Goal: Entertainment & Leisure: Browse casually

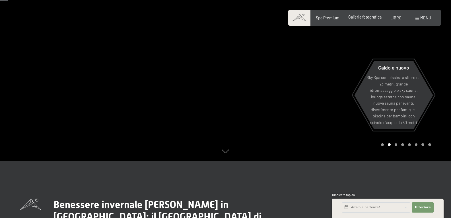
click at [365, 17] on font "Galleria fotografica" at bounding box center [365, 17] width 33 height 5
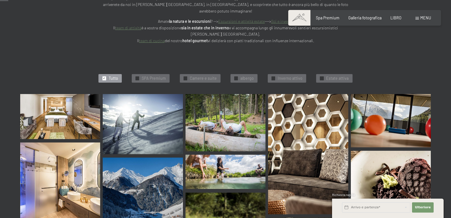
scroll to position [114, 0]
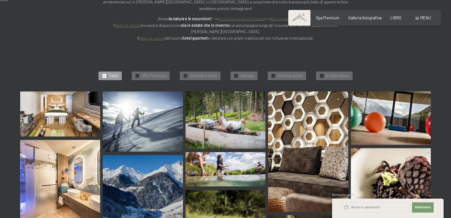
click at [71, 115] on img at bounding box center [60, 113] width 80 height 45
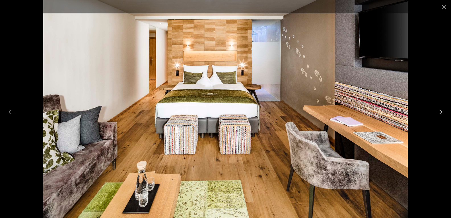
click at [439, 112] on button "Next slide" at bounding box center [440, 111] width 12 height 11
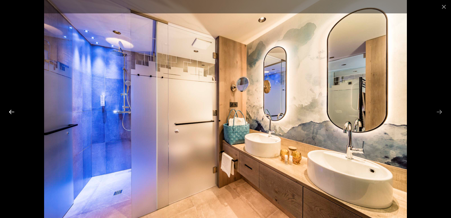
click at [8, 112] on button "Previous slide" at bounding box center [12, 111] width 12 height 11
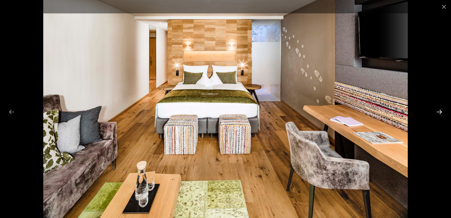
click at [438, 112] on button "Next slide" at bounding box center [440, 111] width 12 height 11
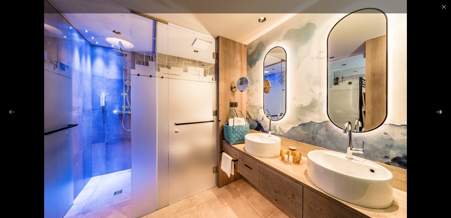
click at [438, 112] on button "Next slide" at bounding box center [440, 111] width 12 height 11
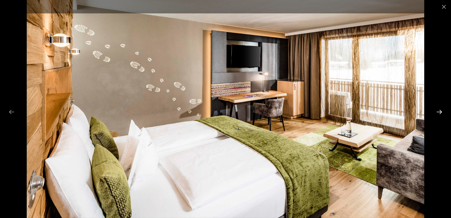
click at [438, 112] on button "Next slide" at bounding box center [440, 111] width 12 height 11
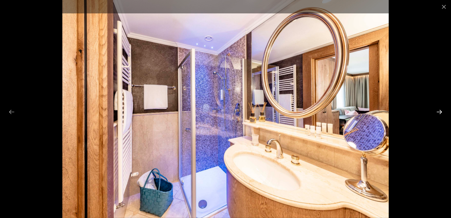
click at [438, 112] on button "Next slide" at bounding box center [440, 111] width 12 height 11
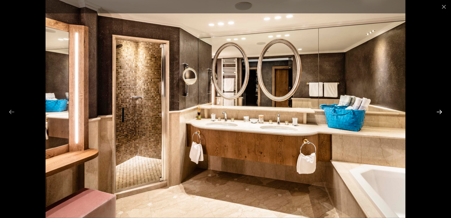
click at [439, 112] on button "Next slide" at bounding box center [440, 111] width 12 height 11
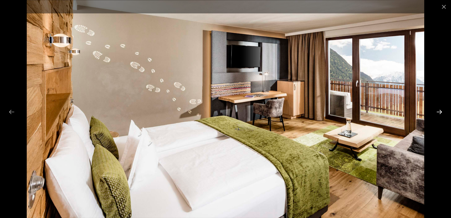
click at [439, 112] on button "Next slide" at bounding box center [440, 111] width 12 height 11
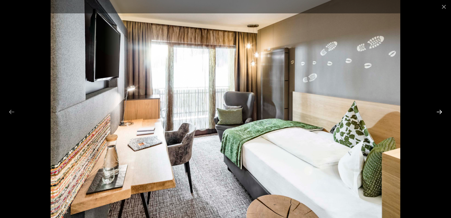
click at [439, 112] on button "Next slide" at bounding box center [440, 111] width 12 height 11
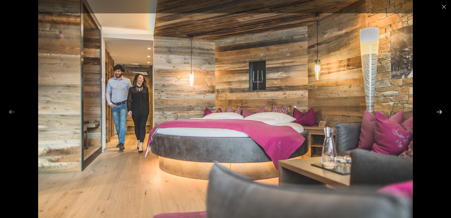
click at [439, 112] on button "Next slide" at bounding box center [440, 111] width 12 height 11
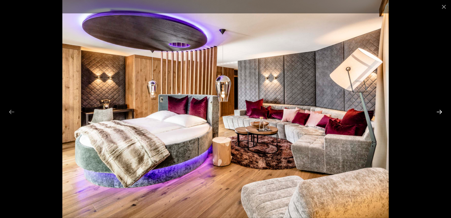
click at [440, 112] on button "Next slide" at bounding box center [440, 111] width 12 height 11
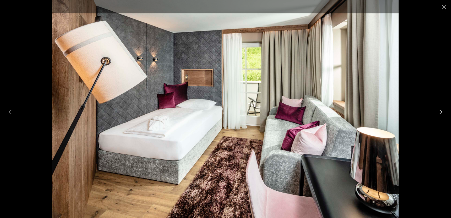
click at [440, 112] on button "Next slide" at bounding box center [440, 111] width 12 height 11
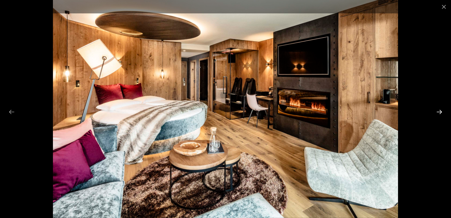
click at [440, 112] on button "Next slide" at bounding box center [440, 111] width 12 height 11
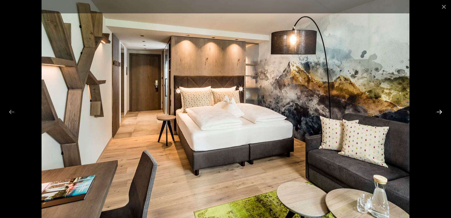
click at [440, 111] on button "Next slide" at bounding box center [440, 111] width 12 height 11
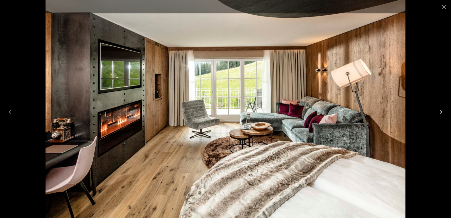
click at [440, 111] on button "Next slide" at bounding box center [440, 111] width 12 height 11
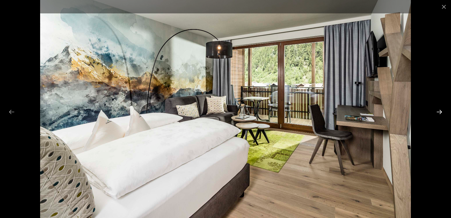
click at [440, 111] on button "Next slide" at bounding box center [440, 111] width 12 height 11
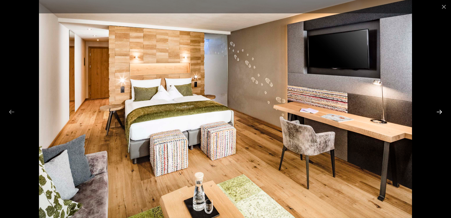
click at [440, 111] on button "Next slide" at bounding box center [440, 111] width 12 height 11
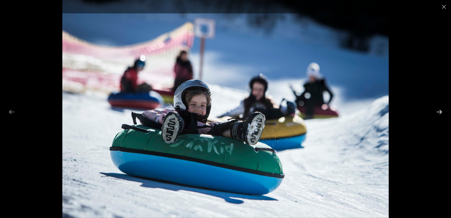
click at [440, 111] on button "Next slide" at bounding box center [440, 111] width 12 height 11
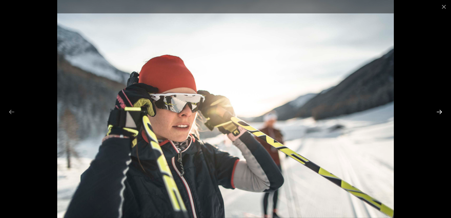
click at [440, 111] on button "Next slide" at bounding box center [440, 111] width 12 height 11
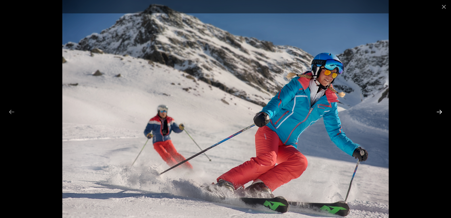
click at [441, 111] on button "Next slide" at bounding box center [440, 111] width 12 height 11
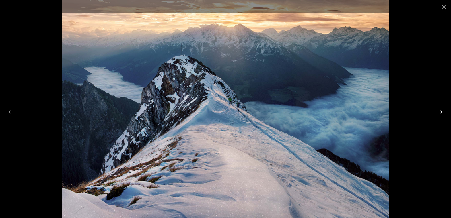
click at [441, 111] on button "Next slide" at bounding box center [440, 111] width 12 height 11
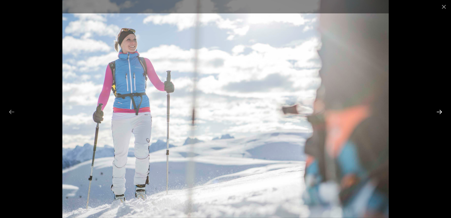
click at [441, 111] on button "Next slide" at bounding box center [440, 111] width 12 height 11
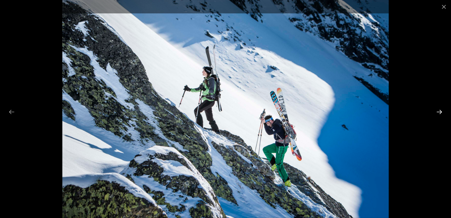
click at [441, 111] on button "Next slide" at bounding box center [440, 111] width 12 height 11
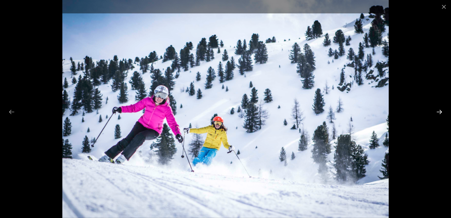
click at [441, 111] on button "Next slide" at bounding box center [440, 111] width 12 height 11
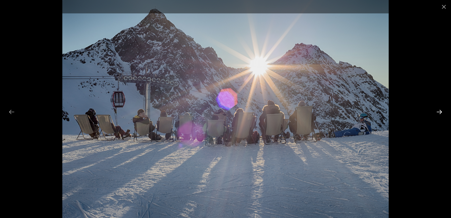
click at [441, 111] on button "Next slide" at bounding box center [440, 111] width 12 height 11
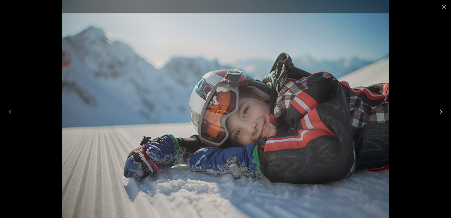
click at [441, 111] on button "Next slide" at bounding box center [440, 111] width 12 height 11
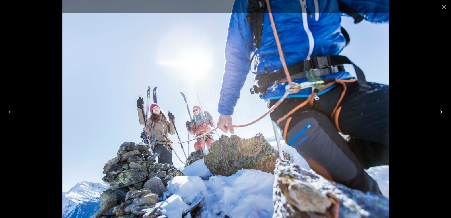
click at [441, 111] on button "Next slide" at bounding box center [440, 111] width 12 height 11
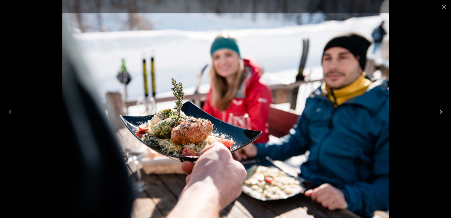
click at [441, 111] on button "Next slide" at bounding box center [440, 111] width 12 height 11
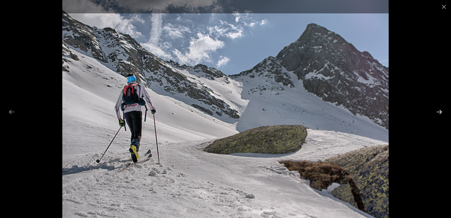
click at [441, 111] on button "Next slide" at bounding box center [440, 111] width 12 height 11
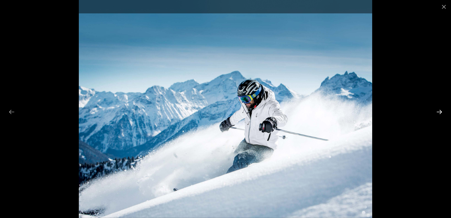
click at [441, 111] on button "Next slide" at bounding box center [440, 111] width 12 height 11
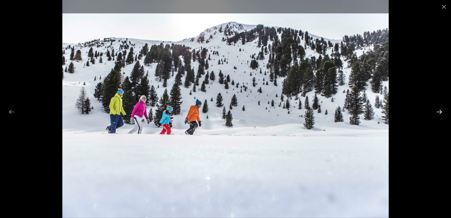
click at [441, 111] on button "Next slide" at bounding box center [440, 111] width 12 height 11
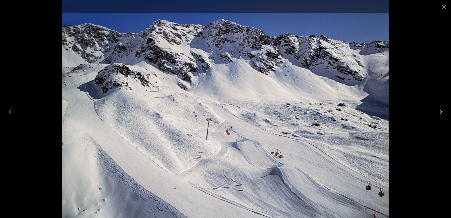
click at [441, 111] on button "Next slide" at bounding box center [440, 111] width 12 height 11
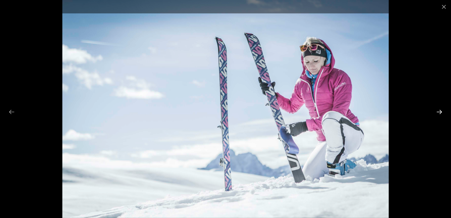
click at [442, 111] on button "Next slide" at bounding box center [440, 111] width 12 height 11
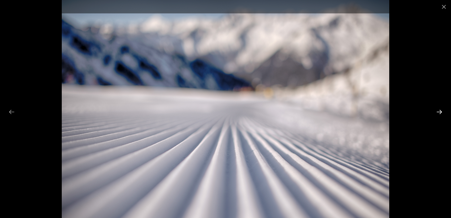
click at [442, 111] on button "Next slide" at bounding box center [440, 111] width 12 height 11
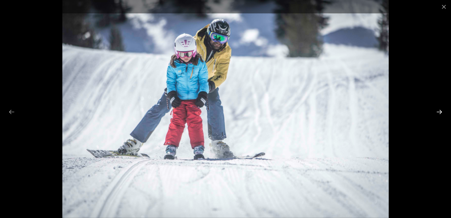
click at [442, 111] on button "Next slide" at bounding box center [440, 111] width 12 height 11
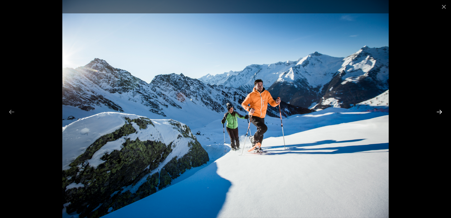
click at [442, 112] on button "Next slide" at bounding box center [440, 111] width 12 height 11
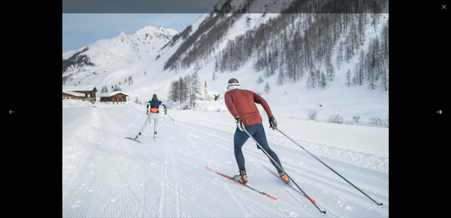
click at [442, 112] on button "Next slide" at bounding box center [440, 111] width 12 height 11
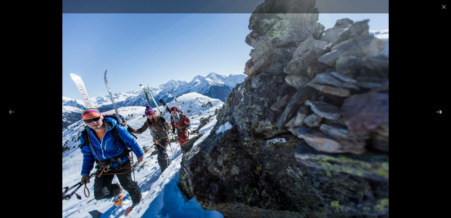
click at [442, 112] on button "Next slide" at bounding box center [440, 111] width 12 height 11
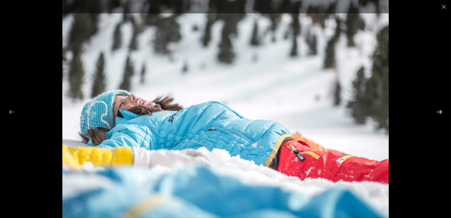
click at [442, 112] on button "Next slide" at bounding box center [440, 111] width 12 height 11
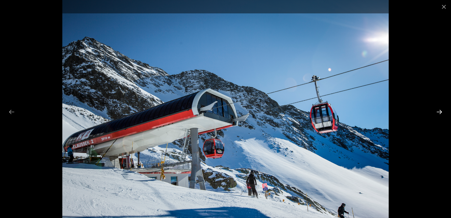
click at [442, 112] on button "Next slide" at bounding box center [440, 111] width 12 height 11
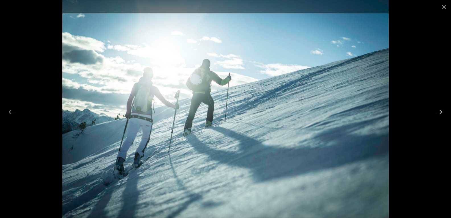
click at [442, 112] on button "Next slide" at bounding box center [440, 111] width 12 height 11
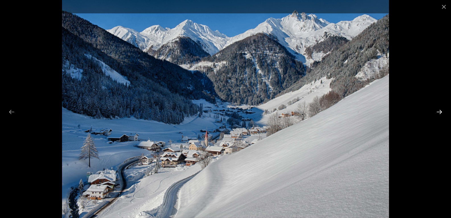
click at [442, 112] on button "Next slide" at bounding box center [440, 111] width 12 height 11
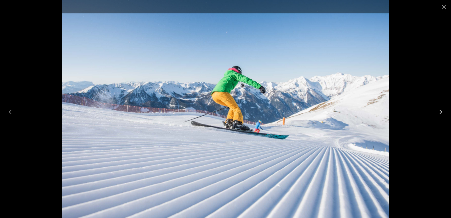
click at [442, 112] on button "Next slide" at bounding box center [440, 111] width 12 height 11
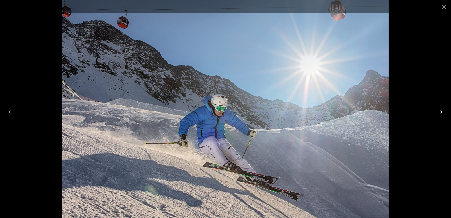
click at [442, 112] on button "Next slide" at bounding box center [440, 111] width 12 height 11
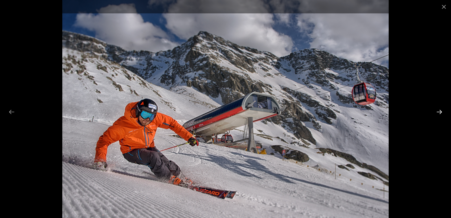
click at [442, 112] on button "Next slide" at bounding box center [440, 111] width 12 height 11
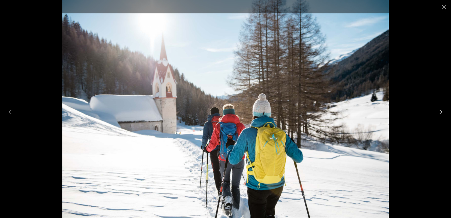
click at [442, 112] on button "Next slide" at bounding box center [440, 111] width 12 height 11
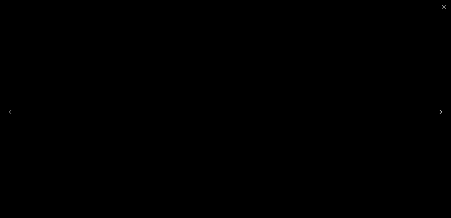
click at [441, 112] on button "Next slide" at bounding box center [440, 111] width 12 height 11
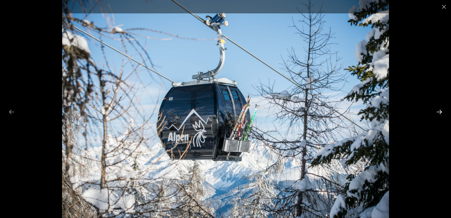
click at [441, 112] on button "Next slide" at bounding box center [440, 111] width 12 height 11
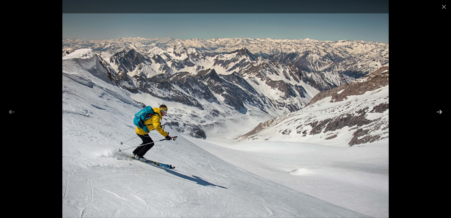
click at [441, 112] on button "Next slide" at bounding box center [440, 111] width 12 height 11
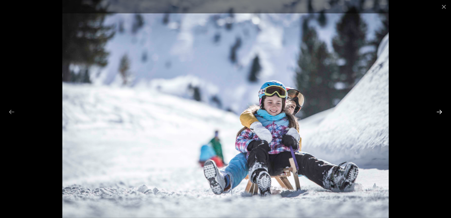
click at [441, 111] on button "Next slide" at bounding box center [440, 111] width 12 height 11
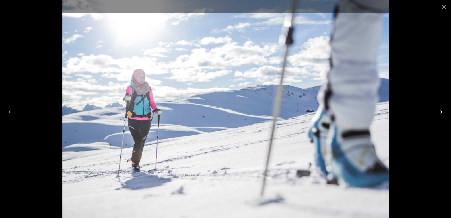
click at [440, 110] on button "Next slide" at bounding box center [440, 111] width 12 height 11
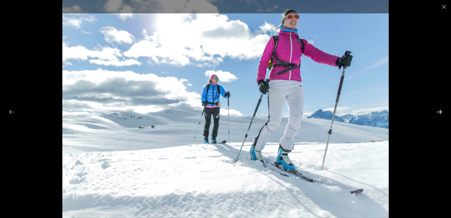
click at [440, 110] on button "Next slide" at bounding box center [440, 111] width 12 height 11
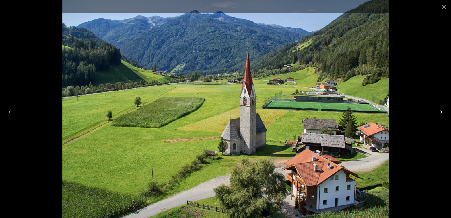
click at [440, 110] on button "Next slide" at bounding box center [440, 111] width 12 height 11
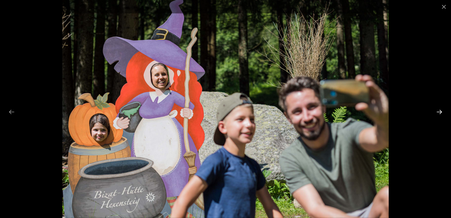
click at [440, 110] on button "Next slide" at bounding box center [440, 111] width 12 height 11
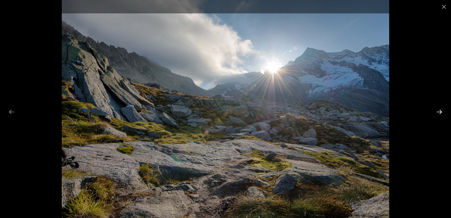
click at [440, 110] on button "Next slide" at bounding box center [440, 111] width 12 height 11
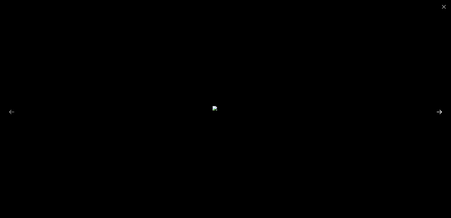
click at [440, 111] on button "Next slide" at bounding box center [440, 111] width 12 height 11
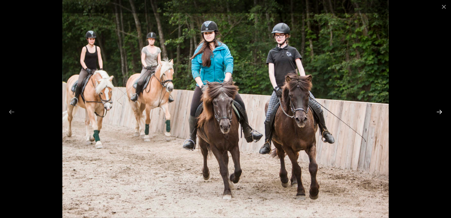
click at [440, 111] on button "Next slide" at bounding box center [440, 111] width 12 height 11
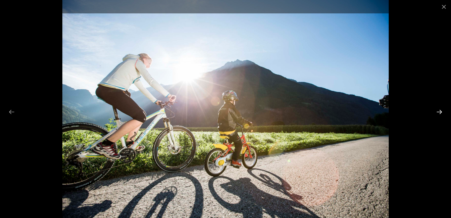
click at [439, 111] on button "Next slide" at bounding box center [440, 111] width 12 height 11
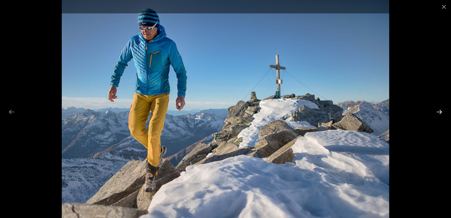
click at [439, 111] on button "Next slide" at bounding box center [440, 111] width 12 height 11
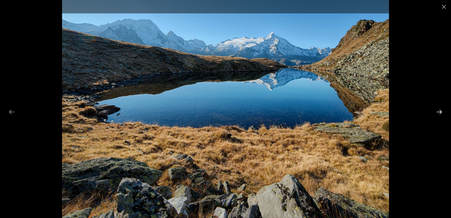
click at [439, 111] on button "Next slide" at bounding box center [440, 111] width 12 height 11
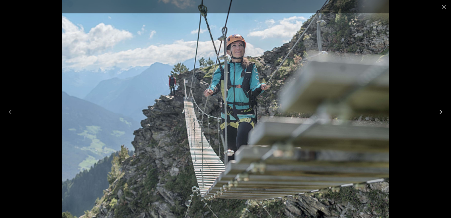
click at [439, 111] on button "Next slide" at bounding box center [440, 111] width 12 height 11
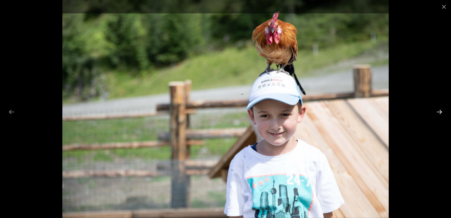
click at [439, 111] on button "Next slide" at bounding box center [440, 111] width 12 height 11
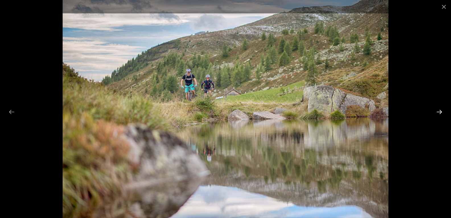
click at [439, 111] on button "Next slide" at bounding box center [440, 111] width 12 height 11
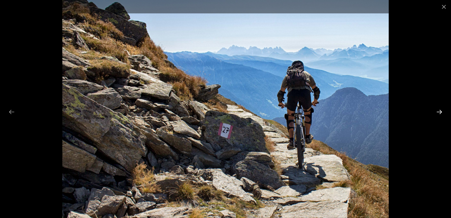
click at [439, 111] on button "Next slide" at bounding box center [440, 111] width 12 height 11
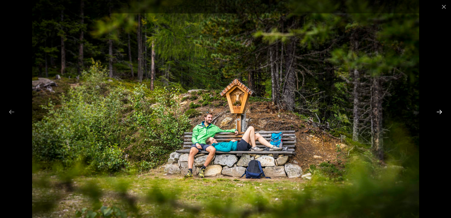
click at [439, 111] on button "Next slide" at bounding box center [440, 111] width 12 height 11
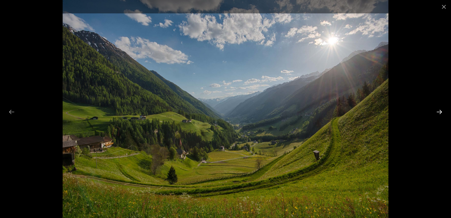
click at [439, 111] on button "Next slide" at bounding box center [440, 111] width 12 height 11
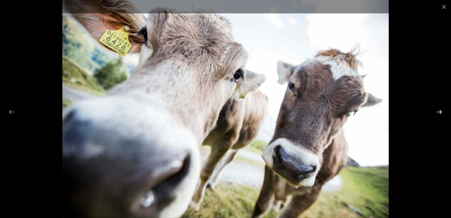
click at [439, 111] on button "Next slide" at bounding box center [440, 111] width 12 height 11
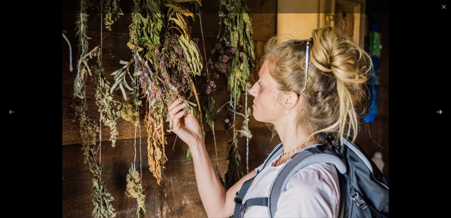
click at [439, 111] on button "Next slide" at bounding box center [440, 111] width 12 height 11
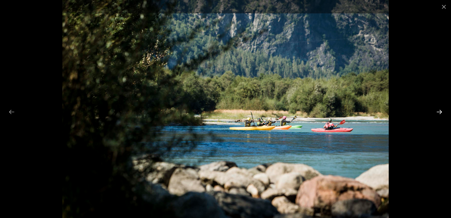
click at [438, 111] on button "Next slide" at bounding box center [440, 111] width 12 height 11
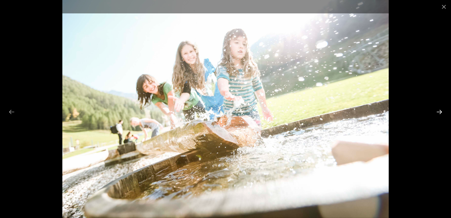
click at [438, 111] on button "Next slide" at bounding box center [440, 111] width 12 height 11
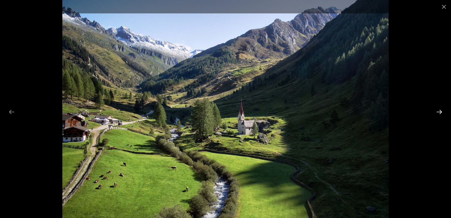
click at [438, 111] on button "Next slide" at bounding box center [440, 111] width 12 height 11
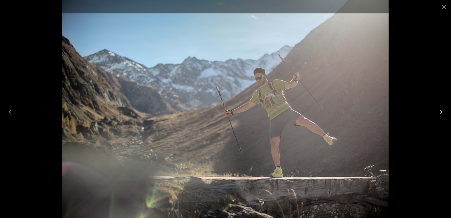
click at [438, 111] on button "Next slide" at bounding box center [440, 111] width 12 height 11
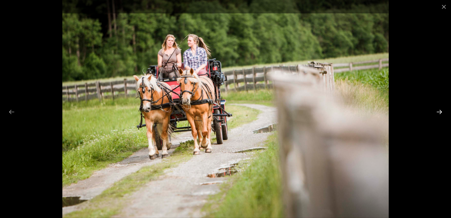
click at [438, 111] on button "Next slide" at bounding box center [440, 111] width 12 height 11
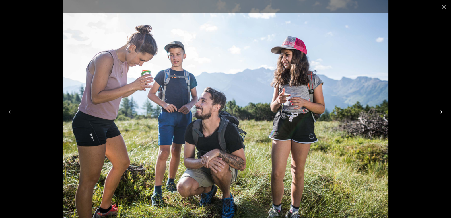
click at [438, 111] on button "Next slide" at bounding box center [440, 111] width 12 height 11
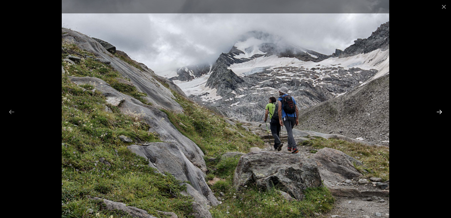
click at [438, 111] on button "Next slide" at bounding box center [440, 111] width 12 height 11
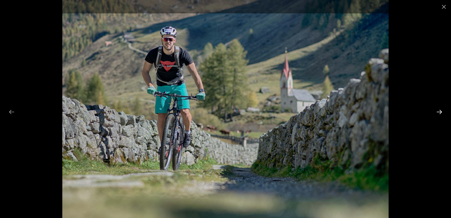
click at [438, 111] on button "Next slide" at bounding box center [440, 111] width 12 height 11
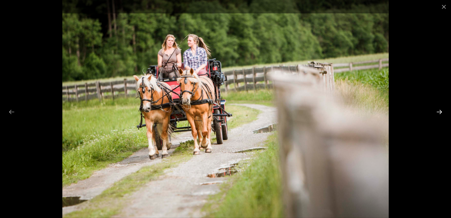
click at [438, 111] on button "Next slide" at bounding box center [440, 111] width 12 height 11
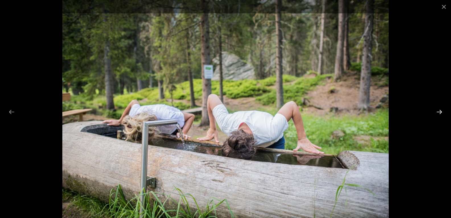
click at [439, 111] on button "Next slide" at bounding box center [440, 111] width 12 height 11
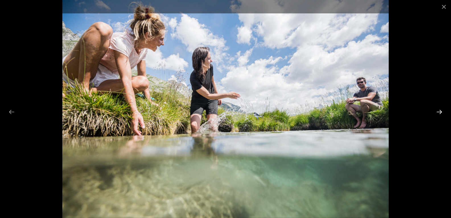
click at [439, 111] on button "Next slide" at bounding box center [440, 111] width 12 height 11
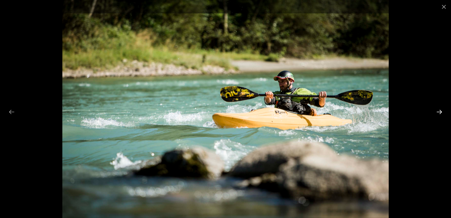
click at [439, 111] on button "Next slide" at bounding box center [440, 111] width 12 height 11
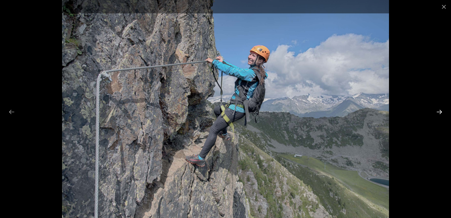
click at [439, 111] on button "Next slide" at bounding box center [440, 111] width 12 height 11
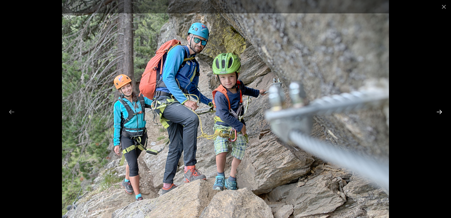
click at [439, 111] on button "Next slide" at bounding box center [440, 111] width 12 height 11
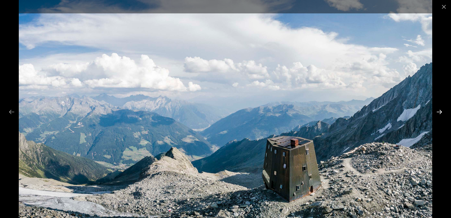
click at [439, 111] on button "Next slide" at bounding box center [440, 111] width 12 height 11
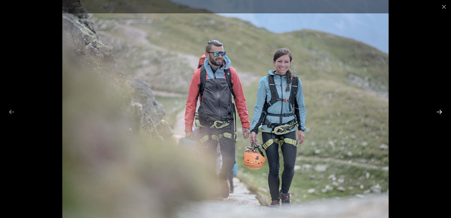
click at [439, 111] on button "Next slide" at bounding box center [440, 111] width 12 height 11
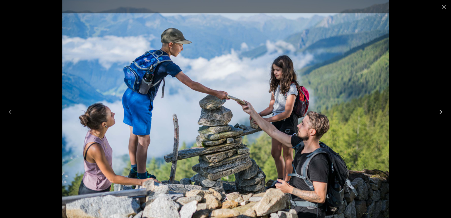
click at [439, 111] on button "Next slide" at bounding box center [440, 111] width 12 height 11
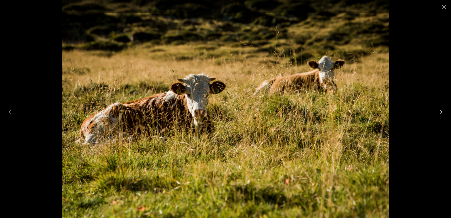
click at [439, 111] on button "Next slide" at bounding box center [440, 111] width 12 height 11
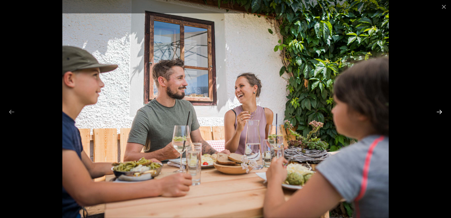
click at [439, 111] on button "Next slide" at bounding box center [440, 111] width 12 height 11
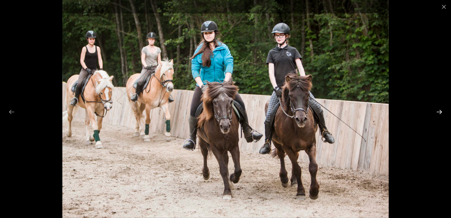
click at [439, 111] on button "Next slide" at bounding box center [440, 111] width 12 height 11
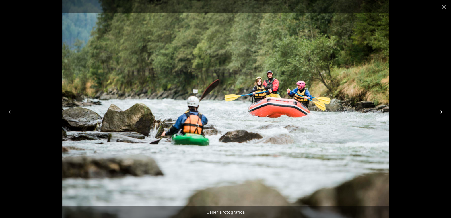
click at [439, 111] on button "Next slide" at bounding box center [440, 111] width 12 height 11
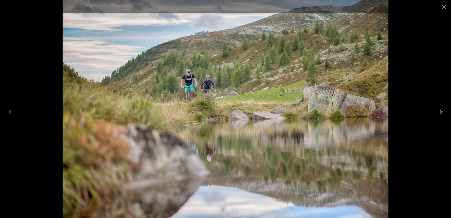
click at [439, 111] on button "Diapositiva successiva" at bounding box center [440, 111] width 12 height 11
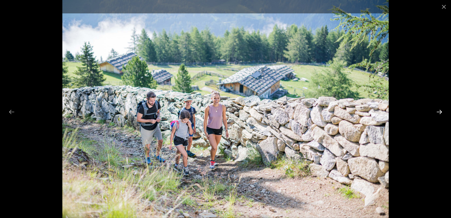
click at [439, 111] on button "Diapositiva successiva" at bounding box center [440, 111] width 12 height 11
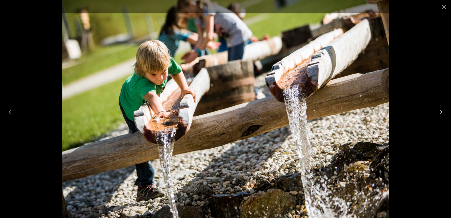
click at [439, 111] on button "Diapositiva successiva" at bounding box center [440, 111] width 12 height 11
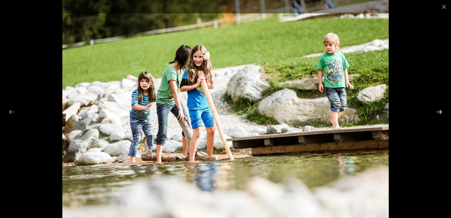
click at [438, 111] on button "Diapositiva successiva" at bounding box center [440, 111] width 12 height 11
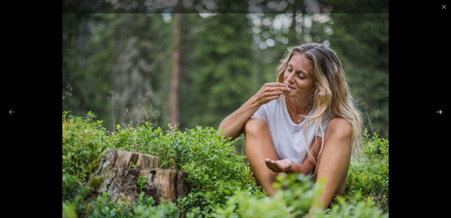
click at [438, 111] on button "Diapositiva successiva" at bounding box center [440, 111] width 12 height 11
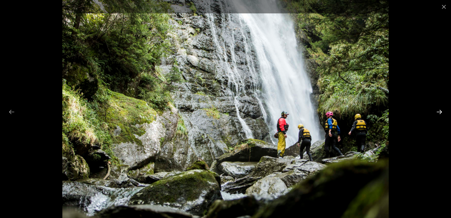
click at [438, 111] on button "Diapositiva successiva" at bounding box center [440, 111] width 12 height 11
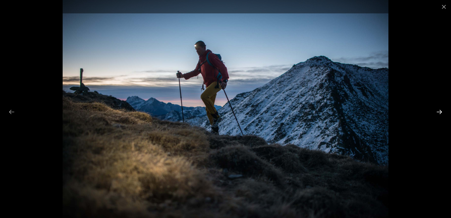
click at [438, 111] on button "Diapositiva successiva" at bounding box center [440, 111] width 12 height 11
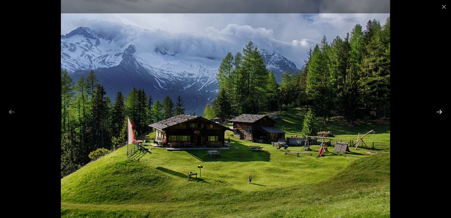
click at [438, 111] on button "Diapositiva successiva" at bounding box center [440, 111] width 12 height 11
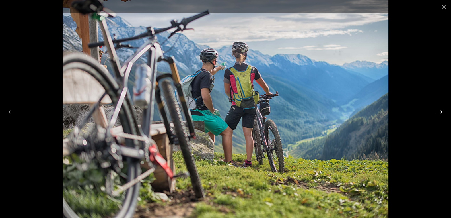
click at [438, 111] on button "Diapositiva successiva" at bounding box center [440, 111] width 12 height 11
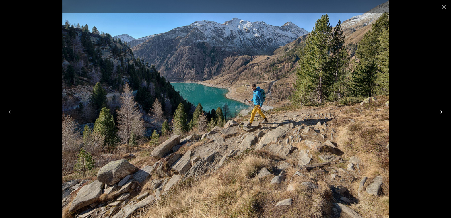
click at [438, 111] on button "Diapositiva successiva" at bounding box center [440, 111] width 12 height 11
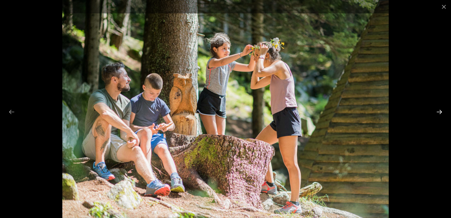
click at [439, 111] on button "Diapositiva successiva" at bounding box center [440, 111] width 12 height 11
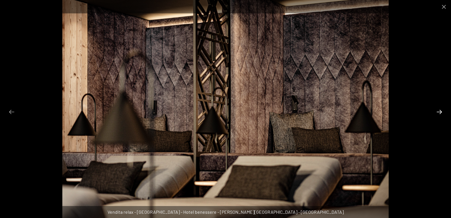
click at [439, 111] on button "Diapositiva successiva" at bounding box center [440, 111] width 12 height 11
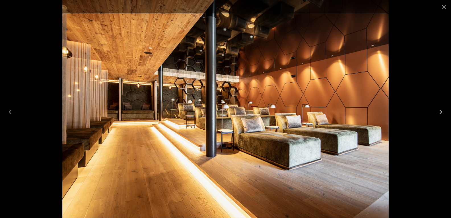
click at [439, 109] on button "Diapositiva successiva" at bounding box center [440, 111] width 12 height 11
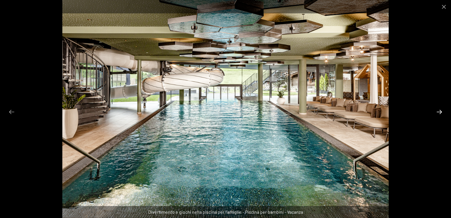
click at [439, 109] on button "Diapositiva successiva" at bounding box center [440, 111] width 12 height 11
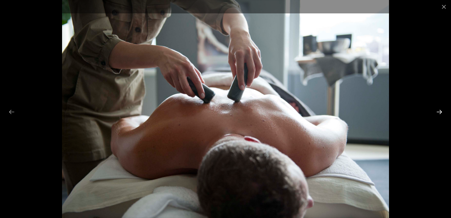
click at [439, 109] on button "Diapositiva successiva" at bounding box center [440, 111] width 12 height 11
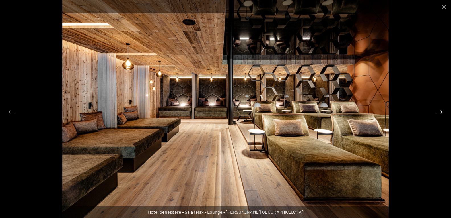
click at [439, 109] on button "Diapositiva successiva" at bounding box center [440, 111] width 12 height 11
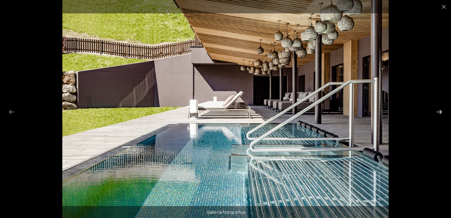
click at [439, 109] on button "Diapositiva successiva" at bounding box center [440, 111] width 12 height 11
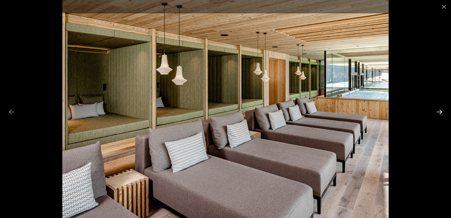
click at [439, 109] on button "Diapositiva successiva" at bounding box center [440, 111] width 12 height 11
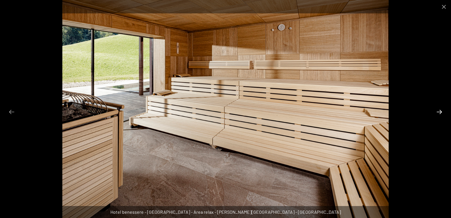
click at [439, 109] on button "Diapositiva successiva" at bounding box center [440, 111] width 12 height 11
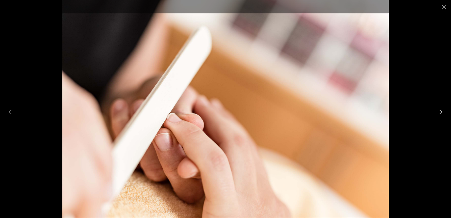
click at [439, 109] on button "Diapositiva successiva" at bounding box center [440, 111] width 12 height 11
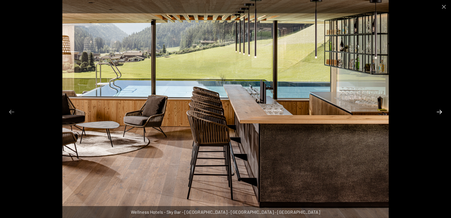
click at [439, 109] on button "Diapositiva successiva" at bounding box center [440, 111] width 12 height 11
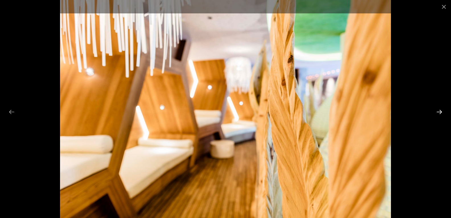
click at [439, 109] on button "Diapositiva successiva" at bounding box center [440, 111] width 12 height 11
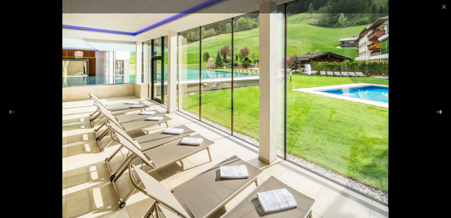
click at [439, 109] on button "Diapositiva successiva" at bounding box center [440, 111] width 12 height 11
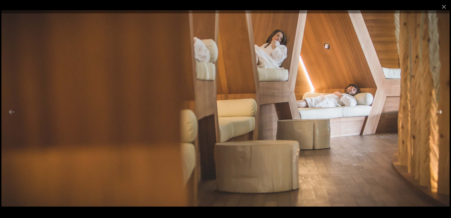
click at [439, 109] on button "Diapositiva successiva" at bounding box center [440, 111] width 12 height 11
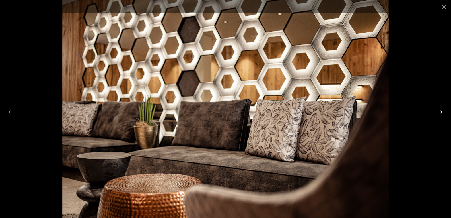
click at [439, 109] on button "Diapositiva successiva" at bounding box center [440, 111] width 12 height 11
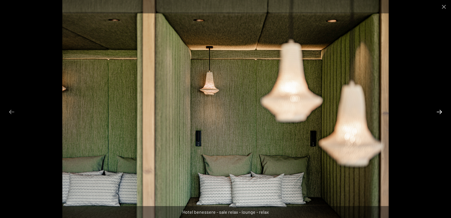
click at [439, 109] on button "Diapositiva successiva" at bounding box center [440, 111] width 12 height 11
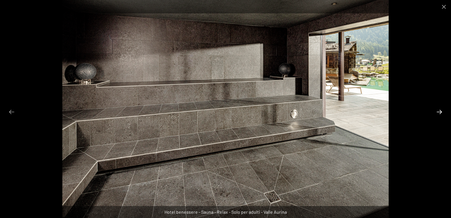
click at [439, 109] on button "Diapositiva successiva" at bounding box center [440, 111] width 12 height 11
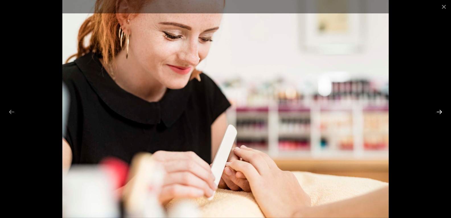
click at [439, 109] on button "Diapositiva successiva" at bounding box center [440, 111] width 12 height 11
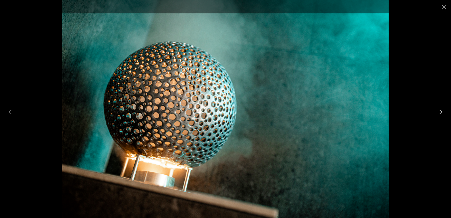
click at [439, 109] on button "Diapositiva successiva" at bounding box center [440, 111] width 12 height 11
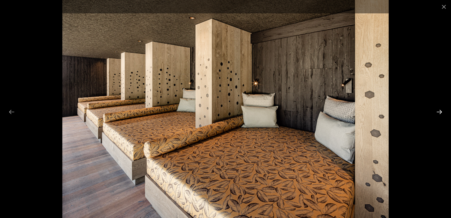
click at [439, 109] on button "Diapositiva successiva" at bounding box center [440, 111] width 12 height 11
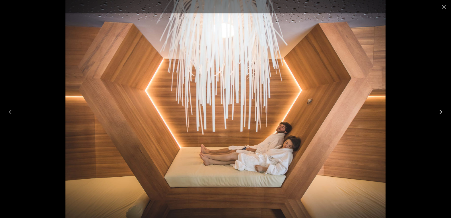
click at [439, 109] on button "Diapositiva successiva" at bounding box center [440, 111] width 12 height 11
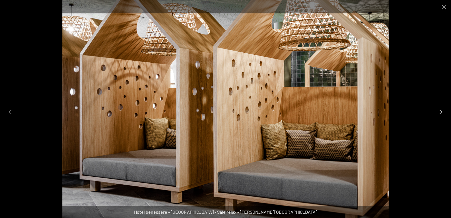
click at [439, 109] on button "Diapositiva successiva" at bounding box center [440, 111] width 12 height 11
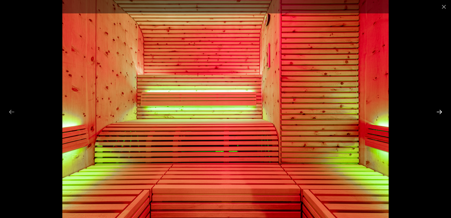
click at [439, 109] on button "Diapositiva successiva" at bounding box center [440, 111] width 12 height 11
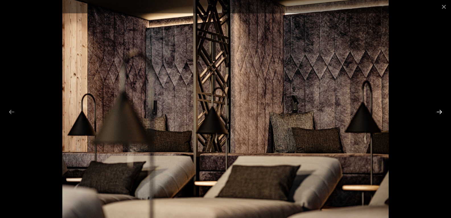
click at [439, 109] on button "Diapositiva successiva" at bounding box center [440, 111] width 12 height 11
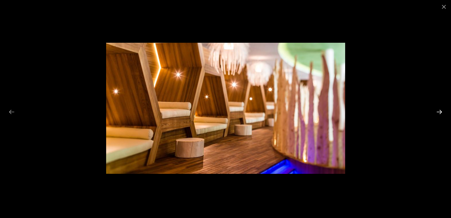
click at [439, 109] on button "Diapositiva successiva" at bounding box center [440, 111] width 12 height 11
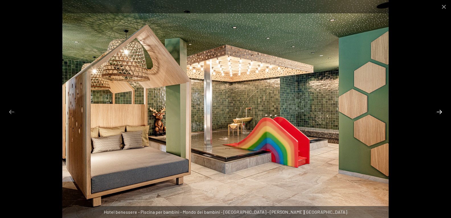
click at [439, 109] on button "Diapositiva successiva" at bounding box center [440, 111] width 12 height 11
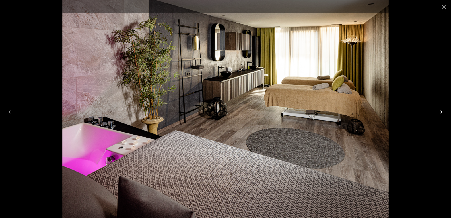
click at [439, 109] on button "Diapositiva successiva" at bounding box center [440, 111] width 12 height 11
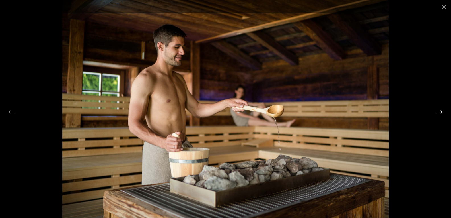
click at [439, 109] on button "Diapositiva successiva" at bounding box center [440, 111] width 12 height 11
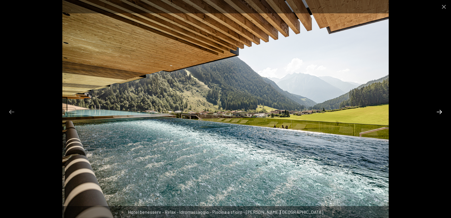
click at [439, 109] on button "Diapositiva successiva" at bounding box center [440, 111] width 12 height 11
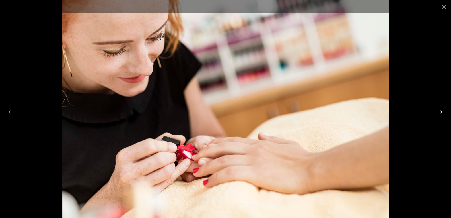
click at [439, 109] on button "Diapositiva successiva" at bounding box center [440, 111] width 12 height 11
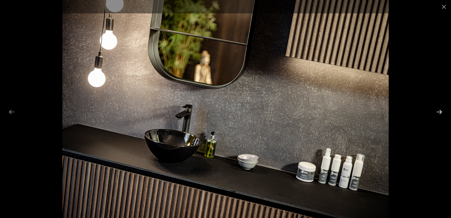
click at [439, 109] on button "Diapositiva successiva" at bounding box center [440, 111] width 12 height 11
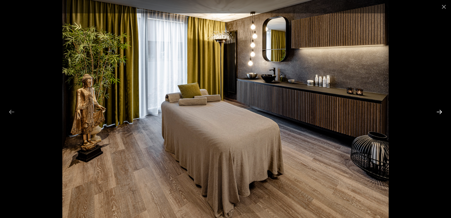
click at [439, 109] on button "Diapositiva successiva" at bounding box center [440, 111] width 12 height 11
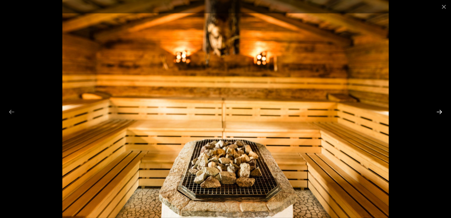
click at [439, 109] on button "Diapositiva successiva" at bounding box center [440, 111] width 12 height 11
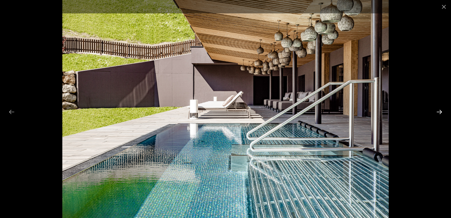
click at [439, 109] on button "Diapositiva successiva" at bounding box center [440, 111] width 12 height 11
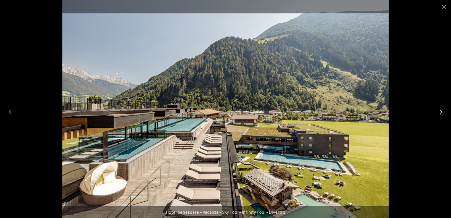
click at [439, 109] on button "Diapositiva successiva" at bounding box center [440, 111] width 12 height 11
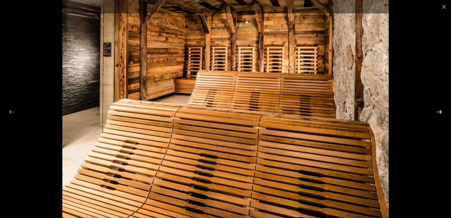
click at [439, 109] on button "Diapositiva successiva" at bounding box center [440, 111] width 12 height 11
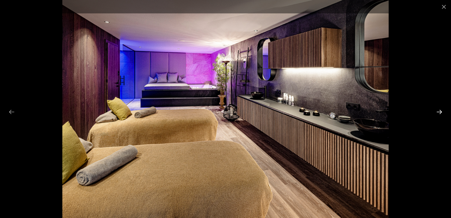
click at [439, 109] on button "Diapositiva successiva" at bounding box center [440, 111] width 12 height 11
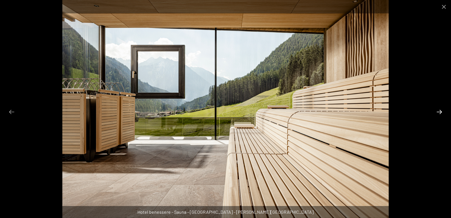
click at [439, 109] on button "Diapositiva successiva" at bounding box center [440, 111] width 12 height 11
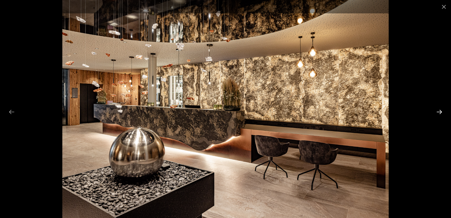
click at [439, 109] on button "Diapositiva successiva" at bounding box center [440, 111] width 12 height 11
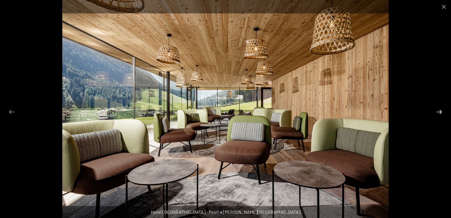
click at [439, 109] on button "Diapositiva successiva" at bounding box center [440, 111] width 12 height 11
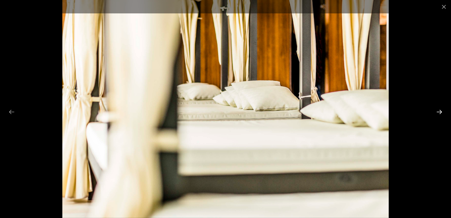
click at [439, 109] on button "Diapositiva successiva" at bounding box center [440, 111] width 12 height 11
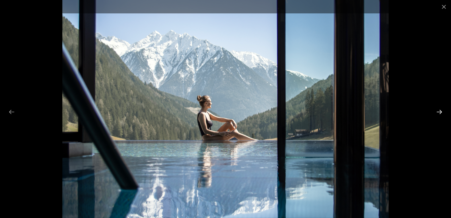
click at [439, 109] on button "Diapositiva successiva" at bounding box center [440, 111] width 12 height 11
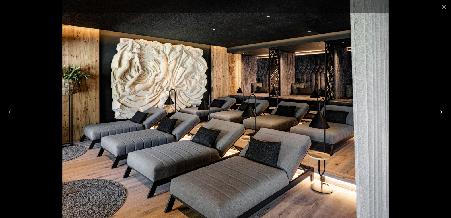
click at [439, 109] on button "Diapositiva successiva" at bounding box center [440, 111] width 12 height 11
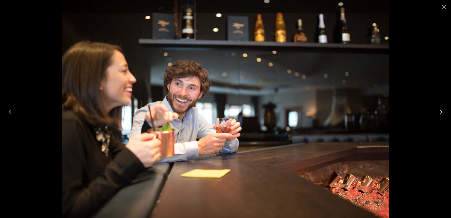
click at [439, 109] on button "Diapositiva successiva" at bounding box center [440, 111] width 12 height 11
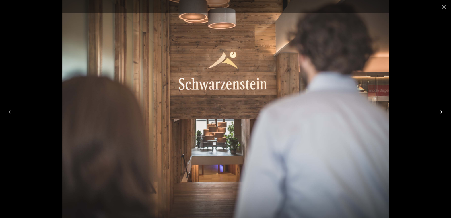
click at [439, 109] on button "Diapositiva successiva" at bounding box center [440, 111] width 12 height 11
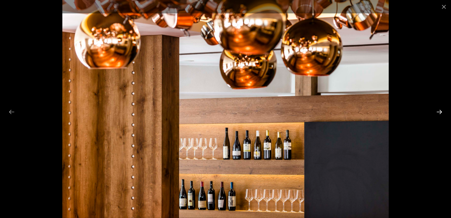
click at [439, 109] on button "Diapositiva successiva" at bounding box center [440, 111] width 12 height 11
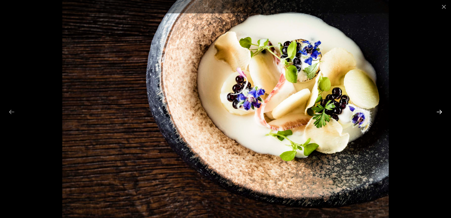
click at [439, 109] on button "Diapositiva successiva" at bounding box center [440, 111] width 12 height 11
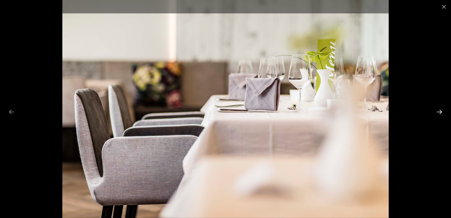
click at [439, 109] on button "Diapositiva successiva" at bounding box center [440, 111] width 12 height 11
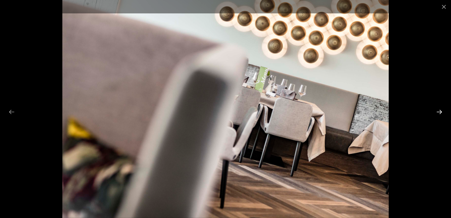
click at [439, 109] on button "Diapositiva successiva" at bounding box center [440, 111] width 12 height 11
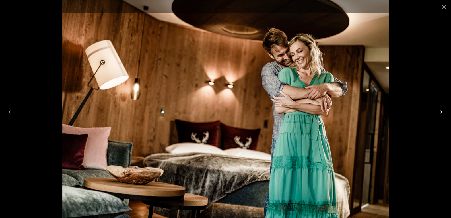
click at [439, 109] on button "Diapositiva successiva" at bounding box center [440, 111] width 12 height 11
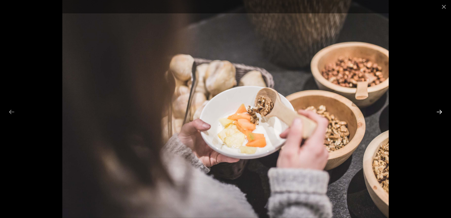
click at [439, 109] on button "Diapositiva successiva" at bounding box center [440, 111] width 12 height 11
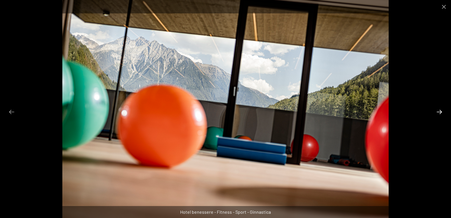
click at [439, 109] on button "Diapositiva successiva" at bounding box center [440, 111] width 12 height 11
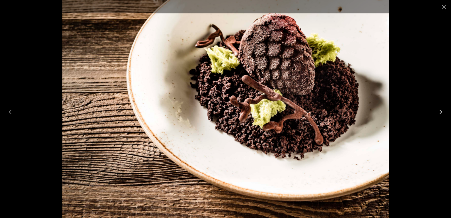
click at [439, 109] on button "Diapositiva successiva" at bounding box center [440, 111] width 12 height 11
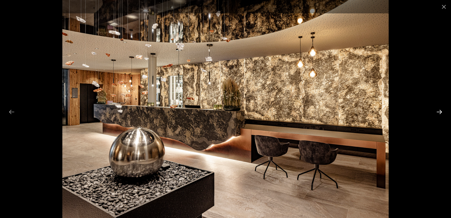
click at [439, 109] on button "Diapositiva successiva" at bounding box center [440, 111] width 12 height 11
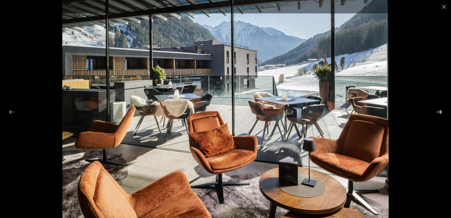
click at [439, 109] on button "Diapositiva successiva" at bounding box center [440, 111] width 12 height 11
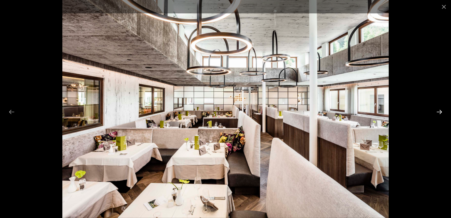
click at [439, 109] on button "Diapositiva successiva" at bounding box center [440, 111] width 12 height 11
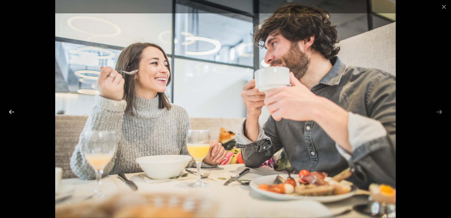
click at [13, 112] on button "Diapositiva precedente" at bounding box center [12, 111] width 12 height 11
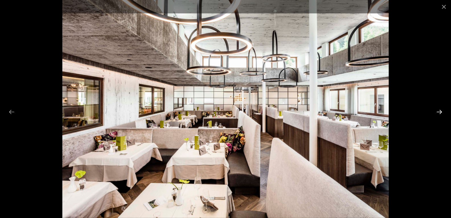
click at [440, 111] on button "Diapositiva successiva" at bounding box center [440, 111] width 12 height 11
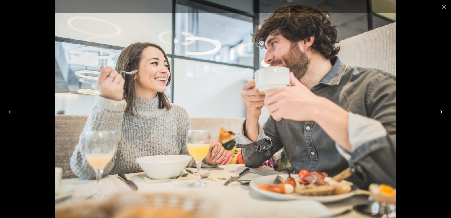
click at [440, 111] on button "Diapositiva successiva" at bounding box center [440, 111] width 12 height 11
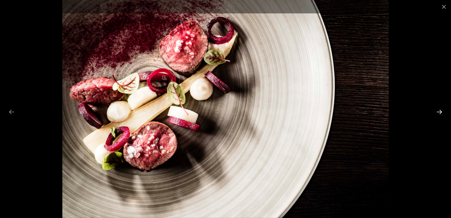
click at [439, 111] on button "Diapositiva successiva" at bounding box center [440, 111] width 12 height 11
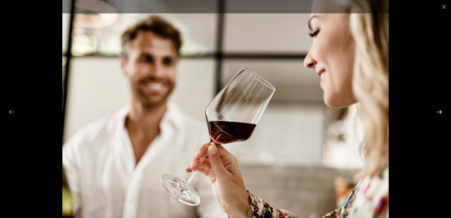
click at [439, 111] on button "Diapositiva successiva" at bounding box center [440, 111] width 12 height 11
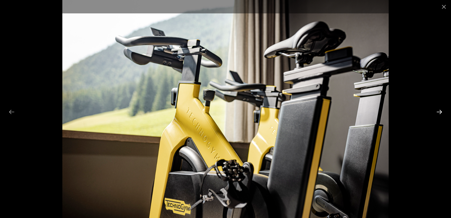
click at [439, 111] on button "Diapositiva successiva" at bounding box center [440, 111] width 12 height 11
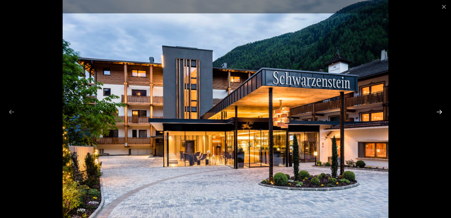
click at [439, 111] on button "Diapositiva successiva" at bounding box center [440, 111] width 12 height 11
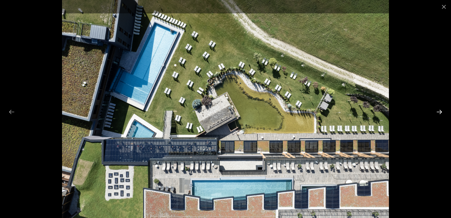
click at [438, 111] on button "Diapositiva successiva" at bounding box center [440, 111] width 12 height 11
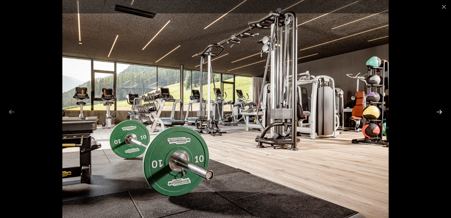
click at [437, 113] on button "Diapositiva successiva" at bounding box center [440, 111] width 12 height 11
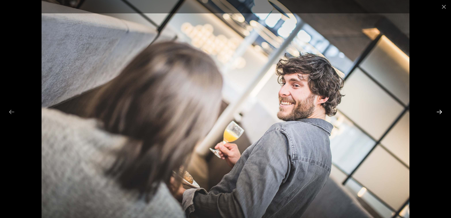
click at [437, 113] on button "Diapositiva successiva" at bounding box center [440, 111] width 12 height 11
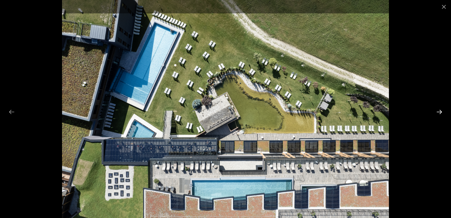
click at [436, 114] on button "Diapositiva successiva" at bounding box center [440, 111] width 12 height 11
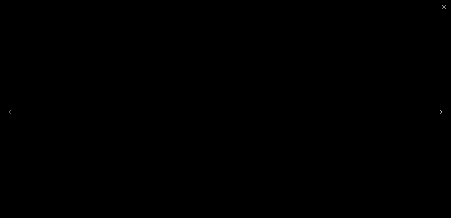
click at [441, 111] on button "Diapositiva successiva" at bounding box center [440, 111] width 12 height 11
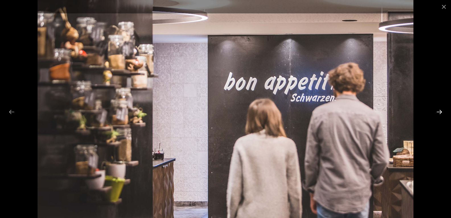
click at [441, 111] on button "Diapositiva successiva" at bounding box center [440, 111] width 12 height 11
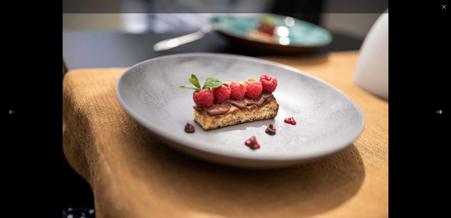
click at [441, 111] on button "Diapositiva successiva" at bounding box center [440, 111] width 12 height 11
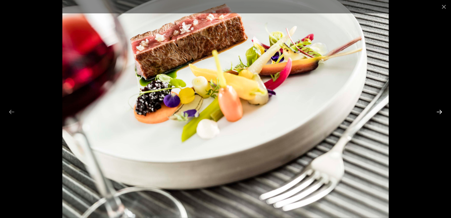
click at [441, 111] on button "Diapositiva successiva" at bounding box center [440, 111] width 12 height 11
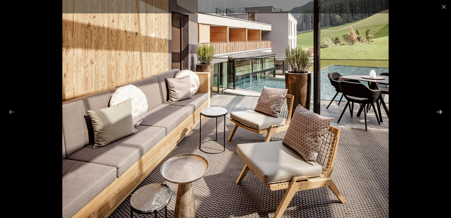
click at [441, 111] on button "Diapositiva successiva" at bounding box center [440, 111] width 12 height 11
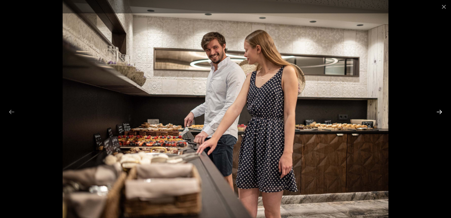
click at [441, 111] on button "Diapositiva successiva" at bounding box center [440, 111] width 12 height 11
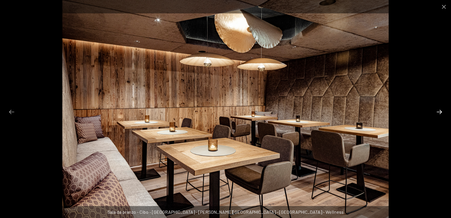
click at [441, 111] on button "Diapositiva successiva" at bounding box center [440, 111] width 12 height 11
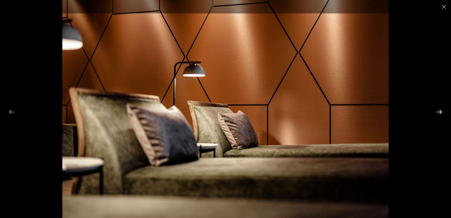
click at [441, 111] on button "Diapositiva successiva" at bounding box center [440, 111] width 12 height 11
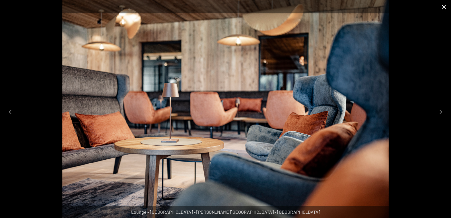
click at [447, 7] on button "Chiudi galleria" at bounding box center [444, 6] width 14 height 13
